Goal: Obtain resource: Download file/media

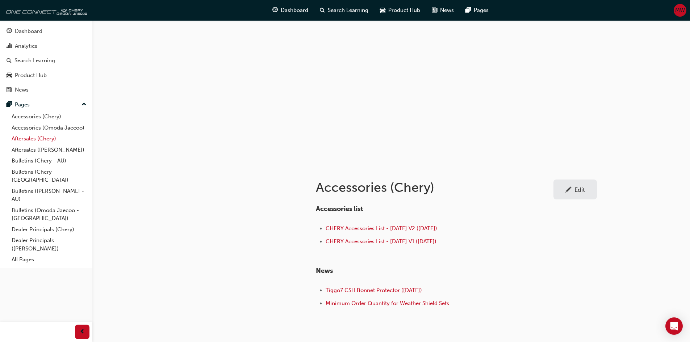
click at [35, 138] on link "Aftersales (Chery)" at bounding box center [49, 138] width 81 height 11
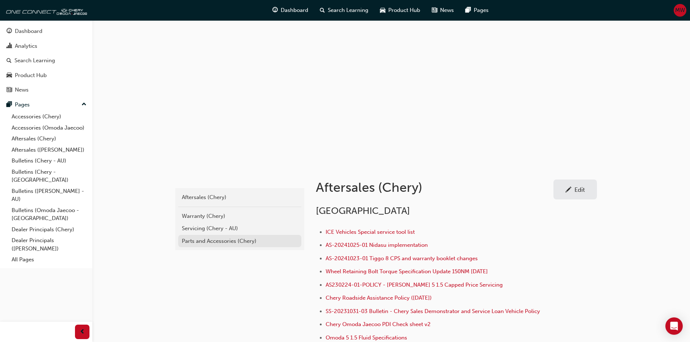
click at [228, 244] on div "Parts and Accessories (Chery)" at bounding box center [240, 241] width 116 height 8
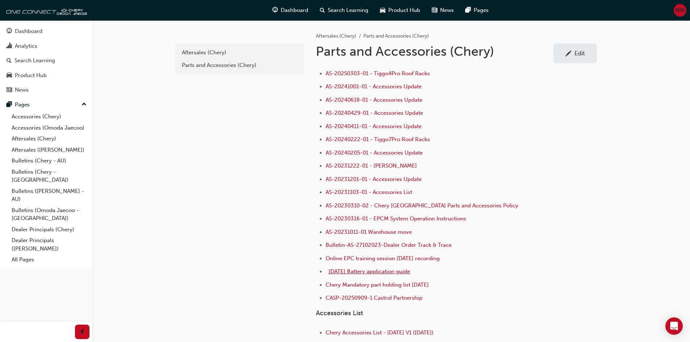
click at [372, 272] on span "[DATE] Battery application guide" at bounding box center [368, 271] width 81 height 7
